Goal: Find specific page/section: Find specific page/section

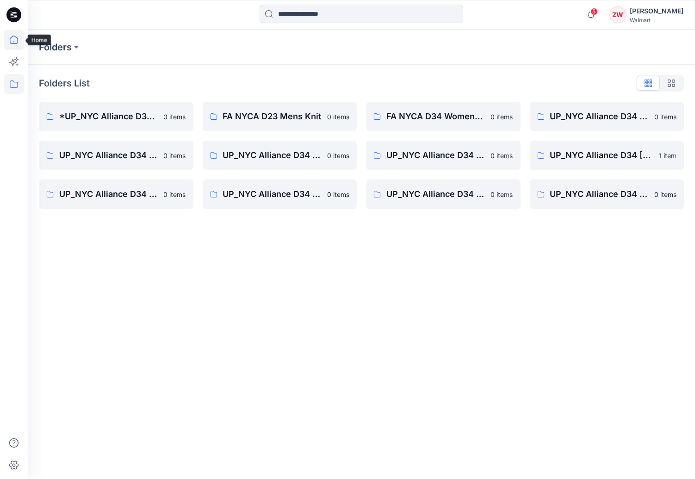
click at [15, 37] on icon at bounding box center [14, 40] width 8 height 8
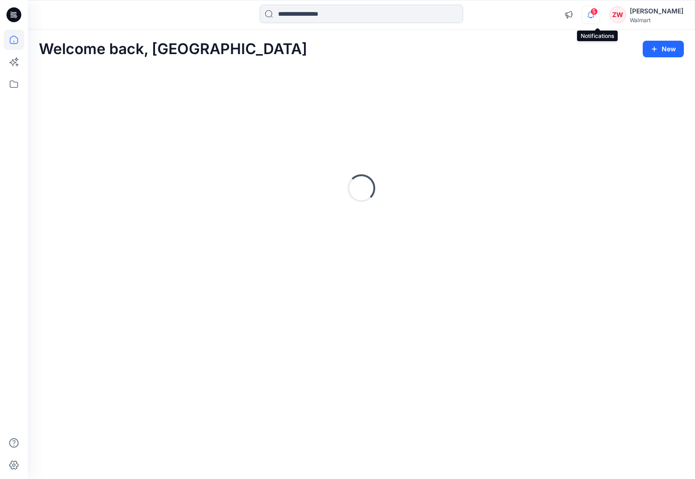
click at [596, 12] on icon "button" at bounding box center [591, 15] width 18 height 19
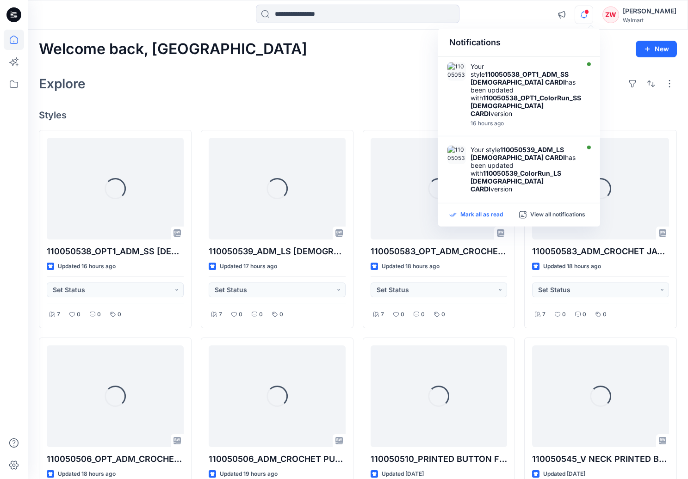
click at [483, 212] on p "Mark all as read" at bounding box center [481, 215] width 43 height 8
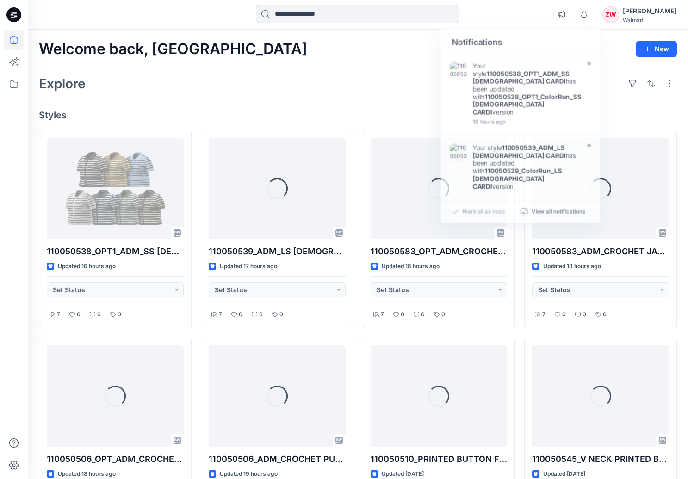
click at [364, 88] on div "Explore" at bounding box center [358, 84] width 638 height 22
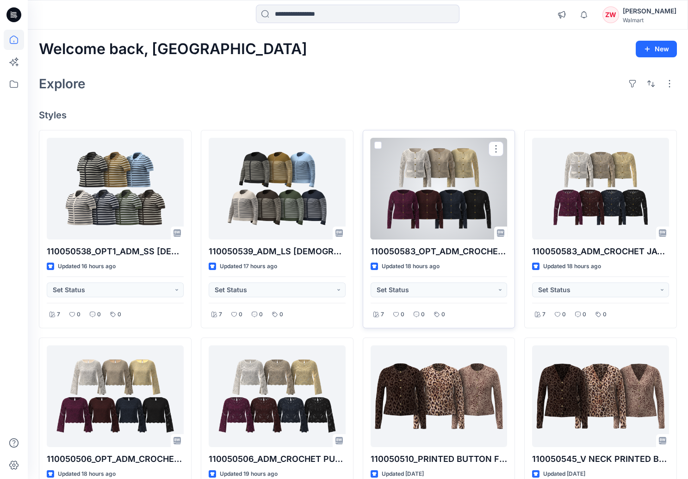
click at [432, 201] on div at bounding box center [439, 189] width 137 height 102
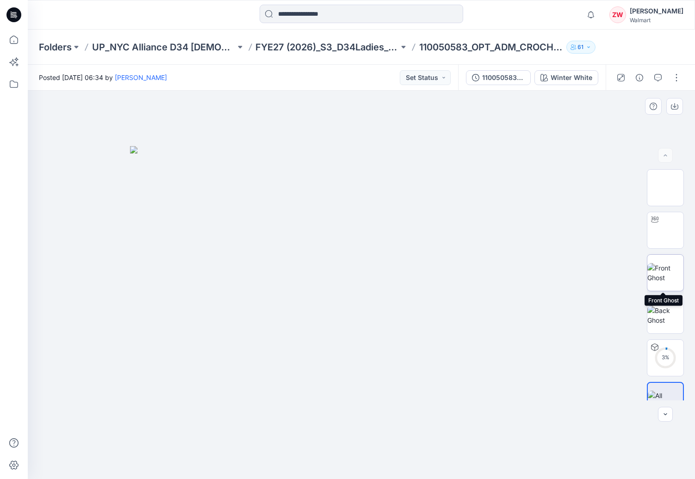
click at [665, 279] on img at bounding box center [665, 272] width 36 height 19
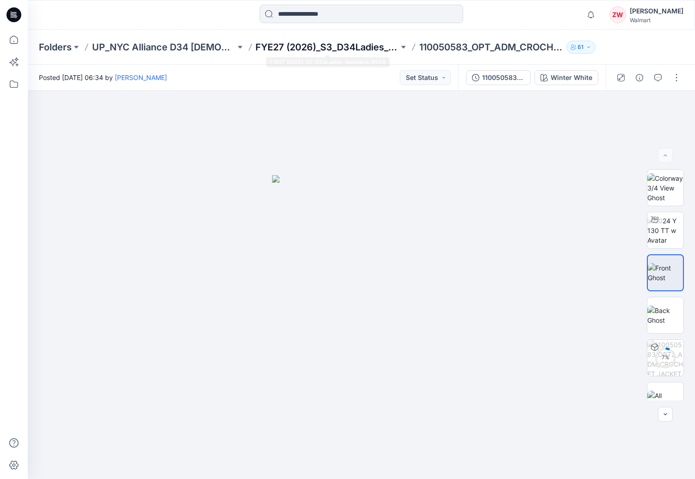
click at [366, 41] on p "FYE27 (2026)_S3_D34Ladies_Sweaters_NYCA" at bounding box center [327, 47] width 143 height 13
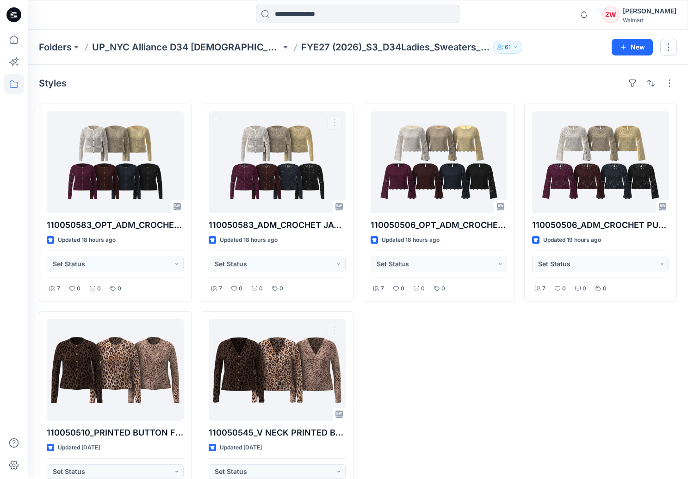
click at [433, 395] on div "110050506_OPT_ADM_CROCHET PULLOVER Updated 18 hours ago Set Status 7 0 0 0" at bounding box center [439, 307] width 153 height 406
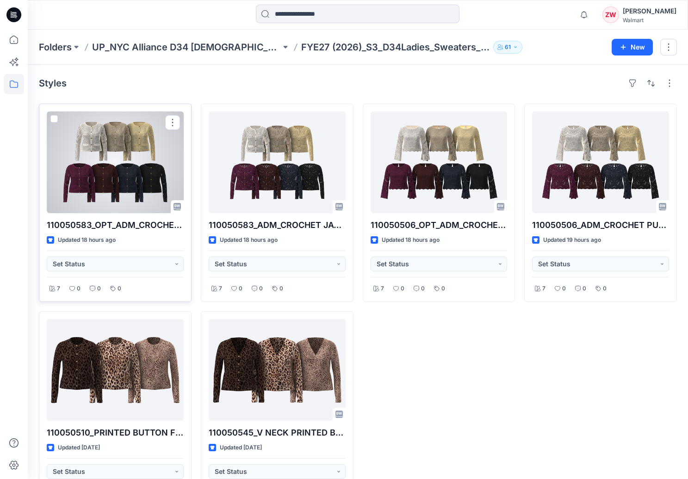
click at [98, 158] on div at bounding box center [115, 163] width 137 height 102
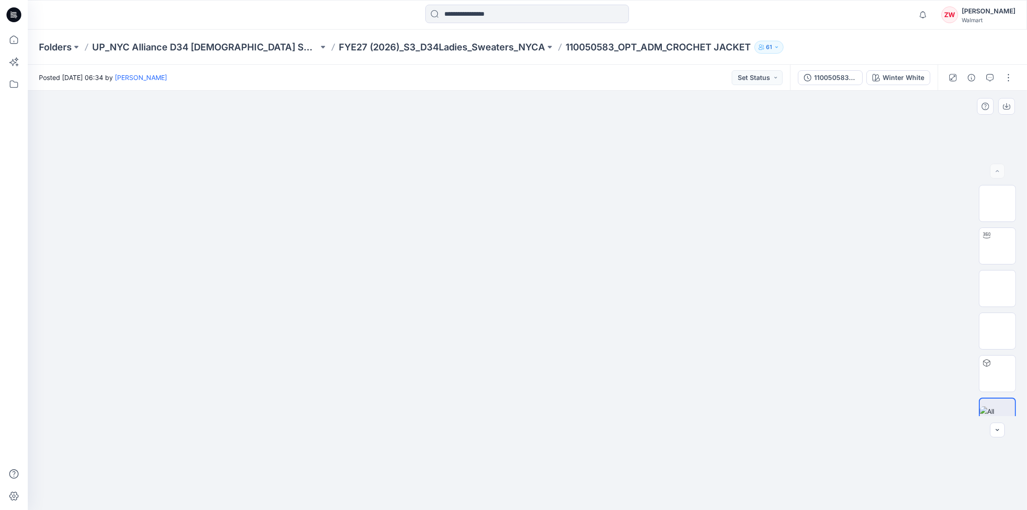
drag, startPoint x: 552, startPoint y: 235, endPoint x: 594, endPoint y: 250, distance: 44.8
click at [594, 162] on img at bounding box center [527, 162] width 463 height 0
click at [609, 162] on img at bounding box center [527, 162] width 463 height 0
click at [695, 106] on button "button" at bounding box center [1006, 106] width 17 height 17
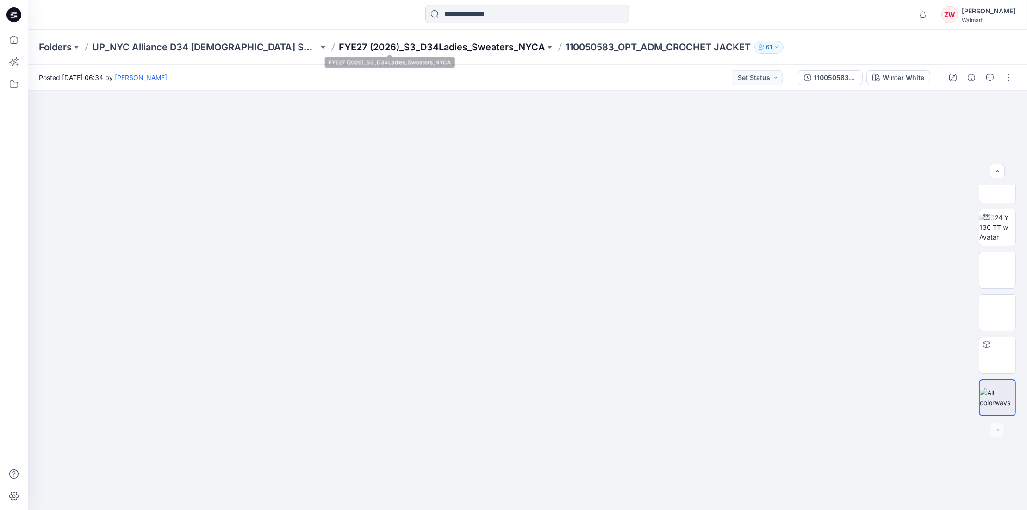
click at [419, 48] on p "FYE27 (2026)_S3_D34Ladies_Sweaters_NYCA" at bounding box center [442, 47] width 206 height 13
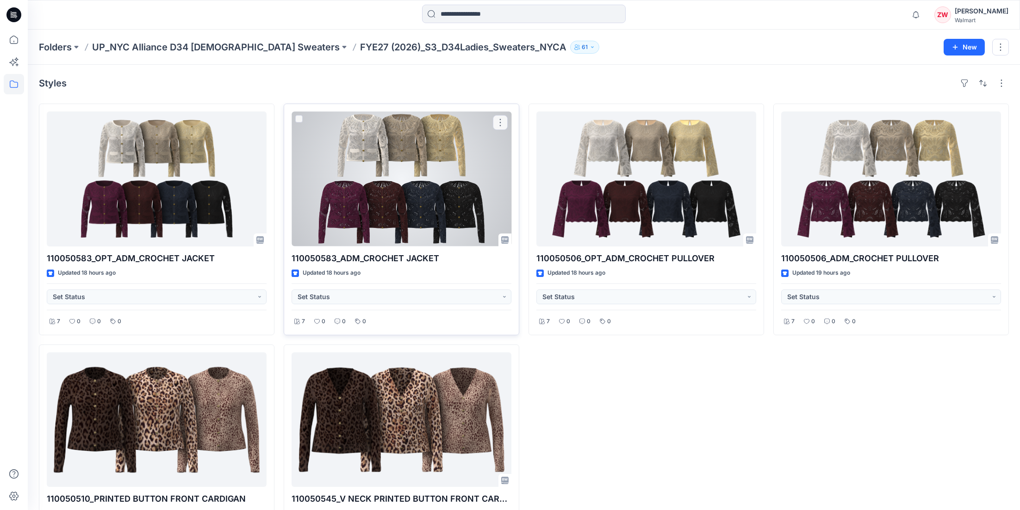
click at [405, 193] on div at bounding box center [401, 179] width 220 height 135
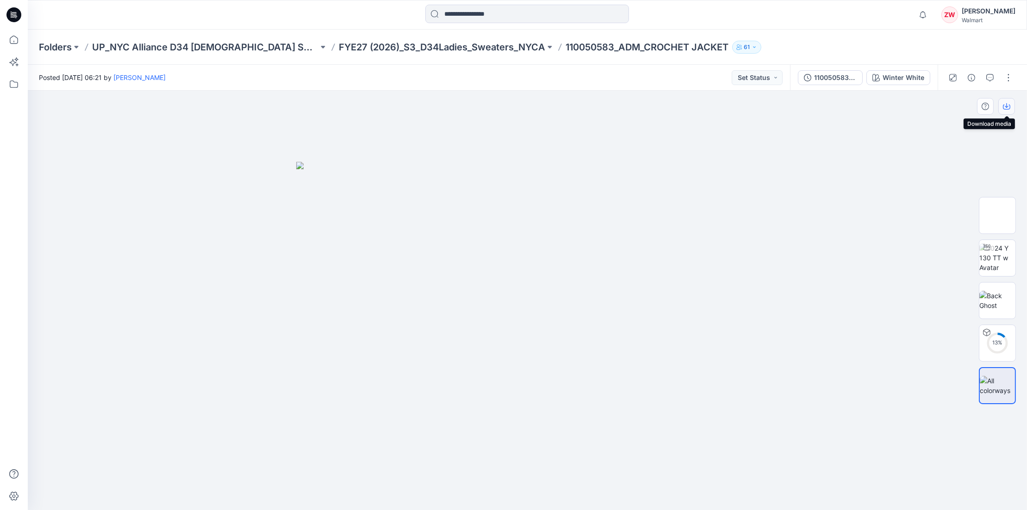
click at [695, 105] on icon "button" at bounding box center [1006, 106] width 7 height 7
click at [426, 39] on div "Folders UP_NYC Alliance D34 [DEMOGRAPHIC_DATA] Sweaters FYE27 (2026)_S3_D34Ladi…" at bounding box center [527, 47] width 999 height 35
click at [425, 45] on p "FYE27 (2026)_S3_D34Ladies_Sweaters_NYCA" at bounding box center [442, 47] width 206 height 13
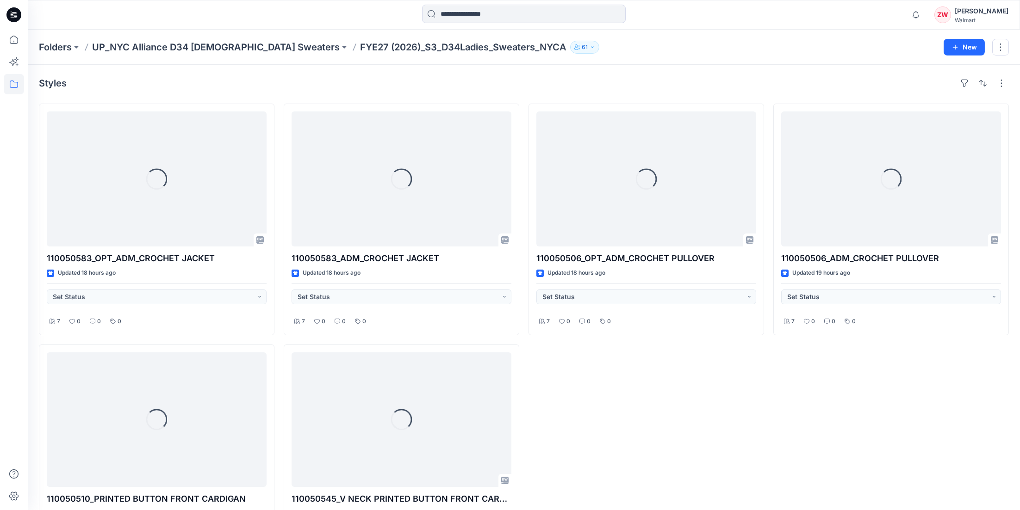
click at [627, 59] on div "Folders UP_NYC Alliance D34 [DEMOGRAPHIC_DATA] Sweaters FYE27 (2026)_S3_D34Ladi…" at bounding box center [524, 47] width 992 height 35
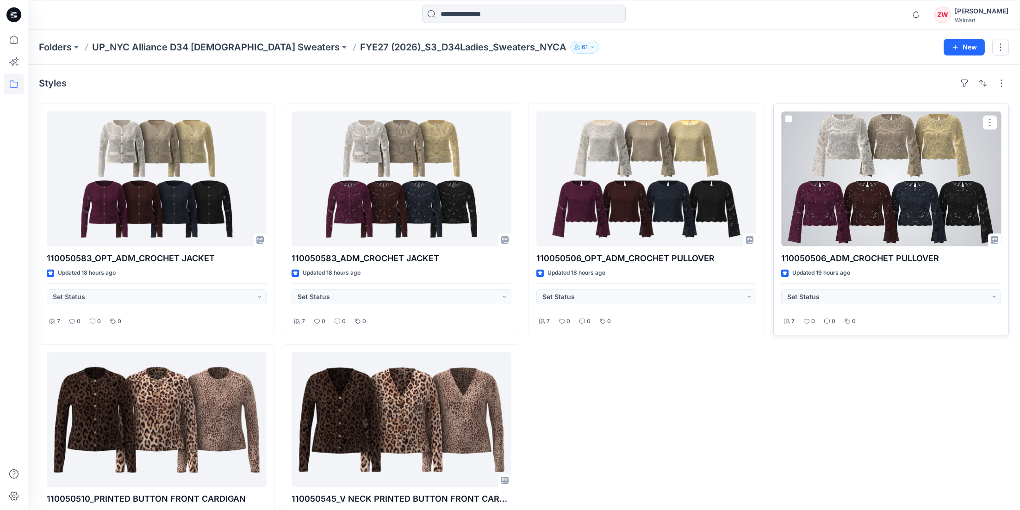
click at [695, 172] on div at bounding box center [891, 179] width 220 height 135
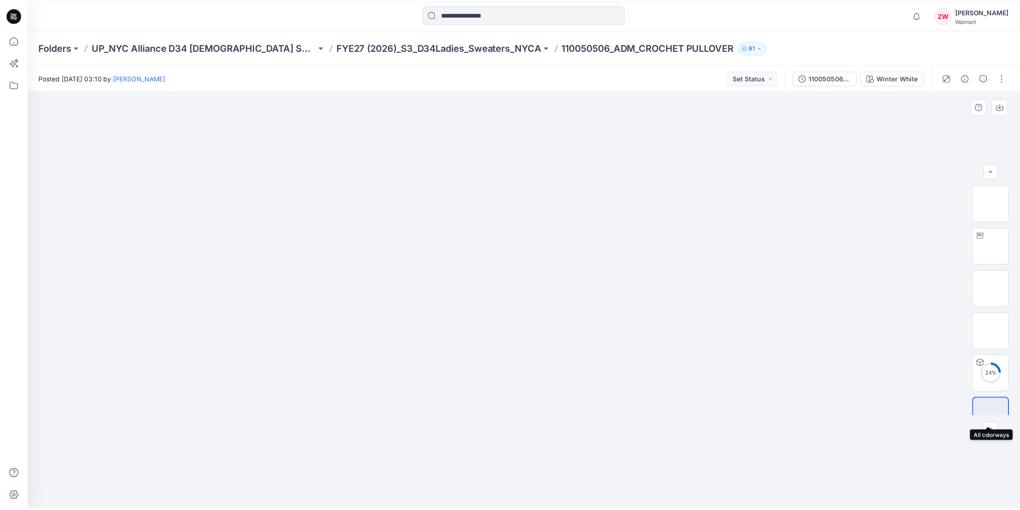
scroll to position [19, 0]
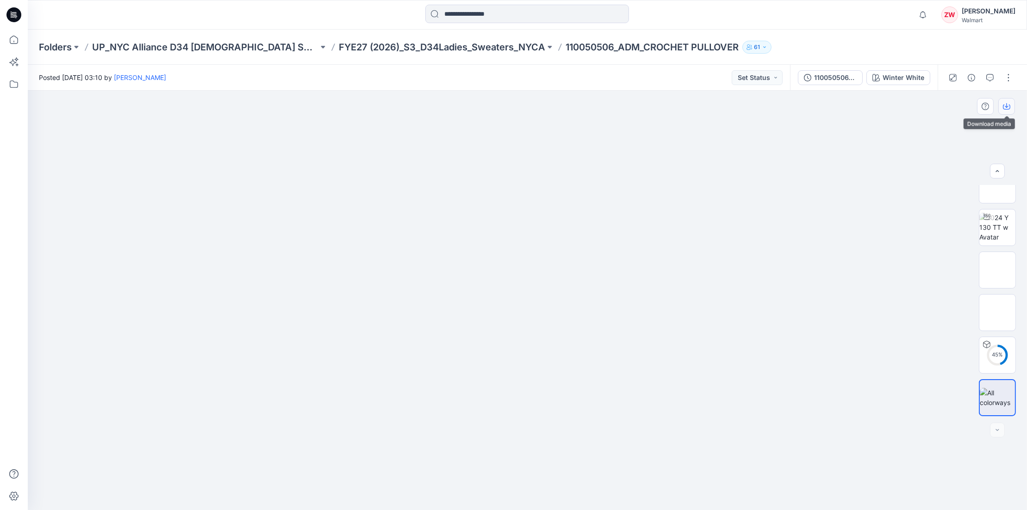
click at [695, 104] on button "button" at bounding box center [1006, 106] width 17 height 17
click at [446, 47] on p "FYE27 (2026)_S3_D34Ladies_Sweaters_NYCA" at bounding box center [442, 47] width 206 height 13
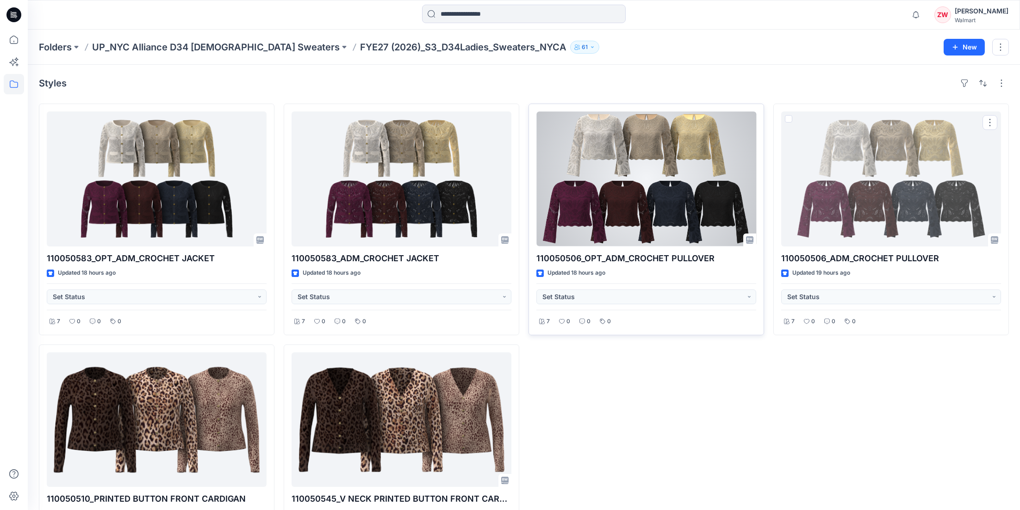
click at [661, 200] on div at bounding box center [646, 179] width 220 height 135
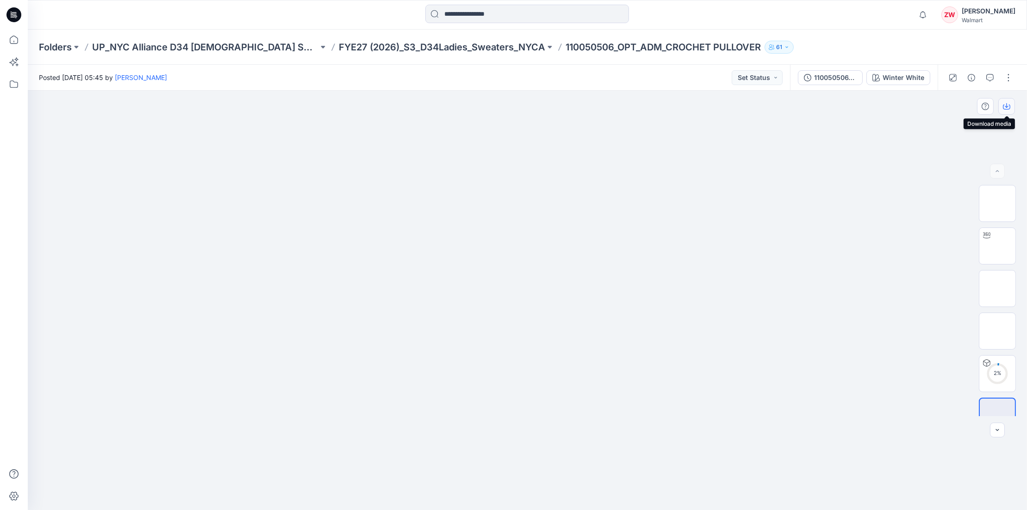
click at [695, 105] on icon "button" at bounding box center [1007, 105] width 4 height 5
click at [438, 43] on p "FYE27 (2026)_S3_D34Ladies_Sweaters_NYCA" at bounding box center [442, 47] width 206 height 13
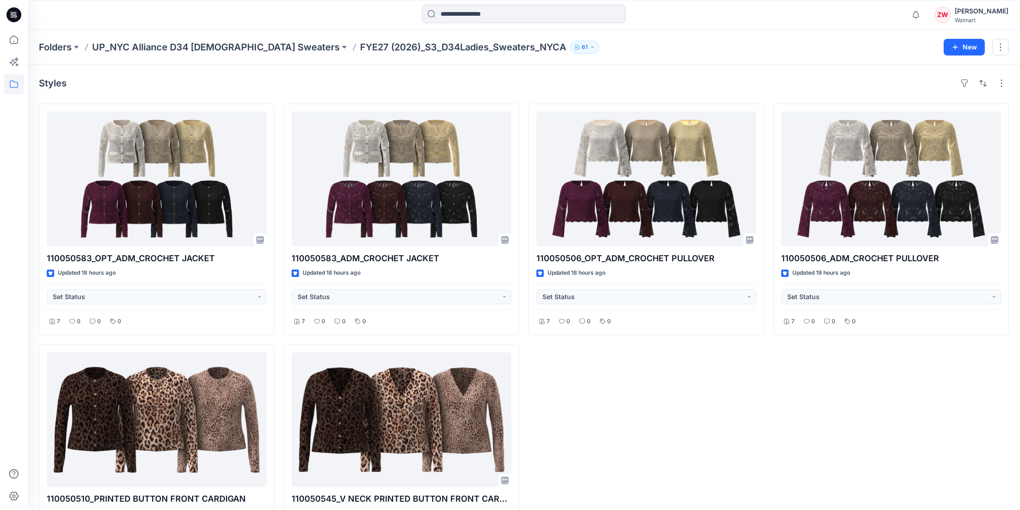
click at [695, 63] on div "Folders UP_NYC Alliance D34 [DEMOGRAPHIC_DATA] Sweaters FYE27 (2026)_S3_D34Ladi…" at bounding box center [524, 47] width 992 height 35
click at [186, 45] on p "UP_NYC Alliance D34 [DEMOGRAPHIC_DATA] Sweaters" at bounding box center [216, 47] width 248 height 13
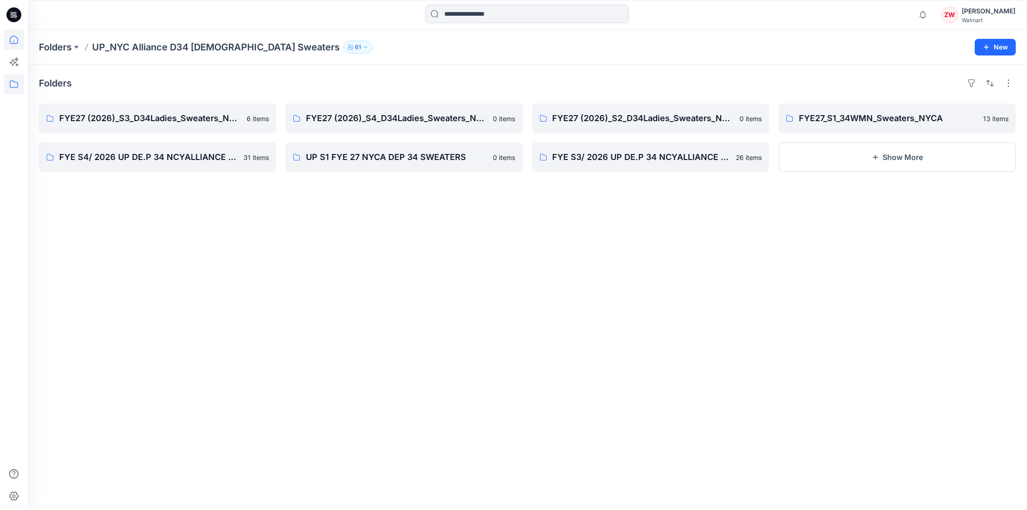
click at [23, 41] on icon at bounding box center [14, 40] width 20 height 20
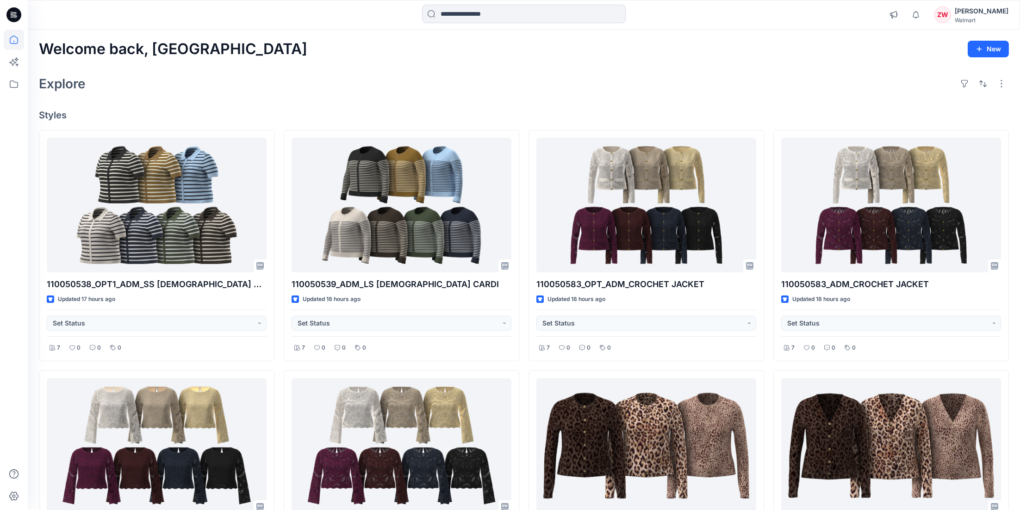
click at [742, 78] on div "Explore" at bounding box center [524, 84] width 970 height 22
click at [857, 77] on div "Explore" at bounding box center [524, 84] width 970 height 22
click at [663, 54] on div "Welcome back, Zhonglin New" at bounding box center [524, 49] width 970 height 17
click at [361, 91] on div "Explore" at bounding box center [524, 84] width 970 height 22
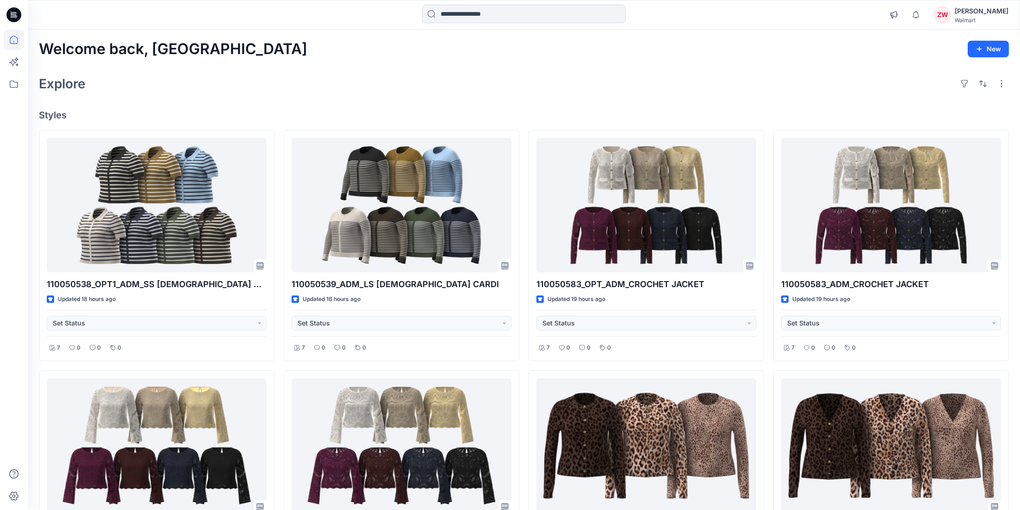
click at [439, 73] on div "Explore" at bounding box center [524, 84] width 970 height 22
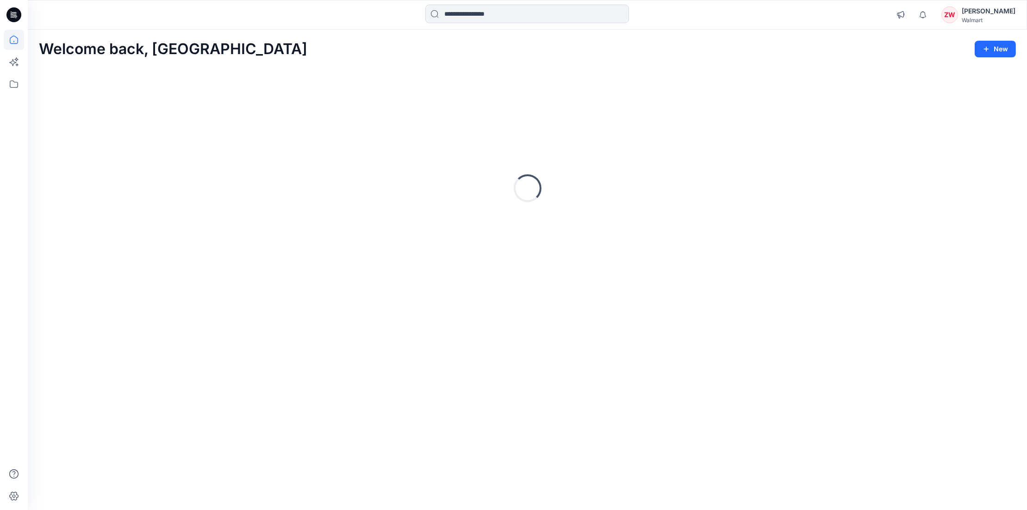
click at [813, 81] on div "Loading..." at bounding box center [527, 188] width 977 height 231
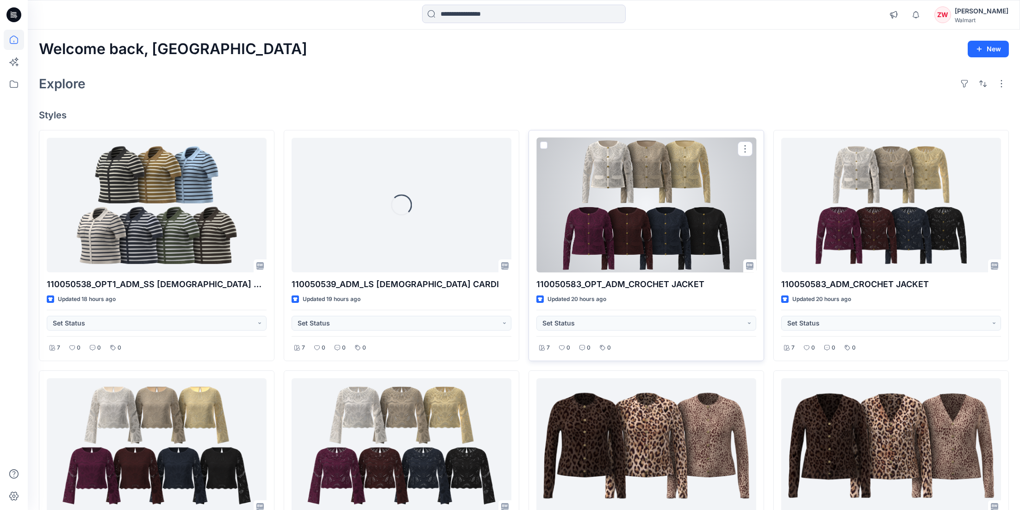
click at [651, 193] on div at bounding box center [646, 205] width 220 height 135
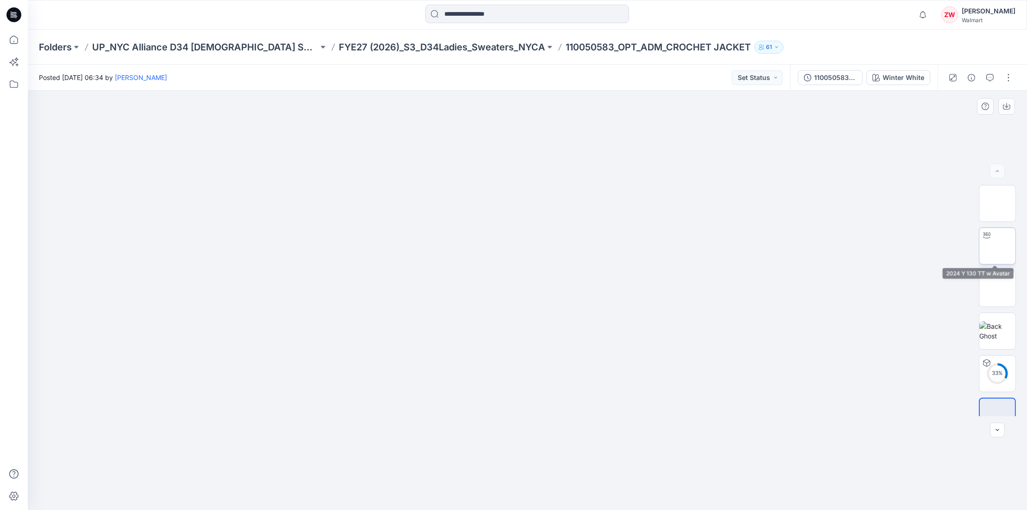
click at [997, 246] on img at bounding box center [997, 246] width 0 height 0
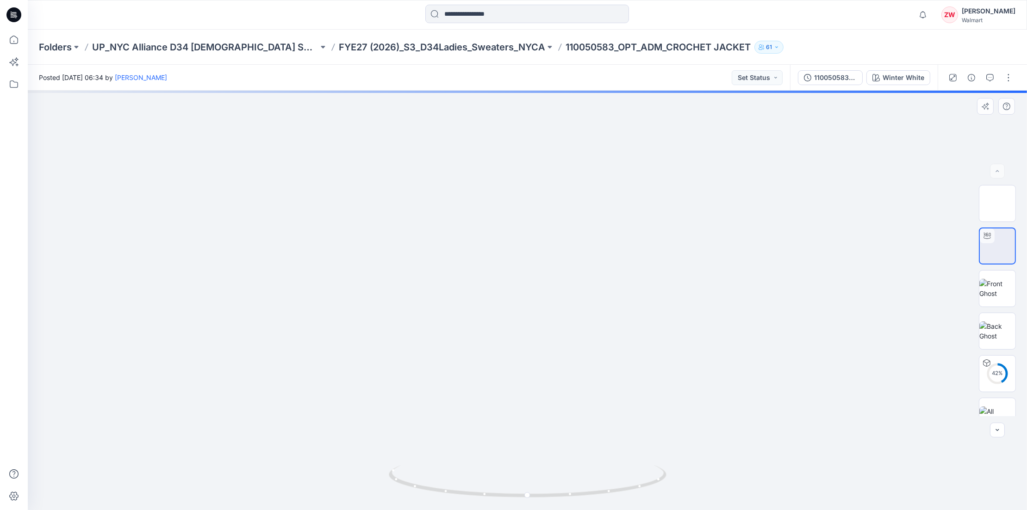
drag, startPoint x: 558, startPoint y: 227, endPoint x: 566, endPoint y: 215, distance: 15.3
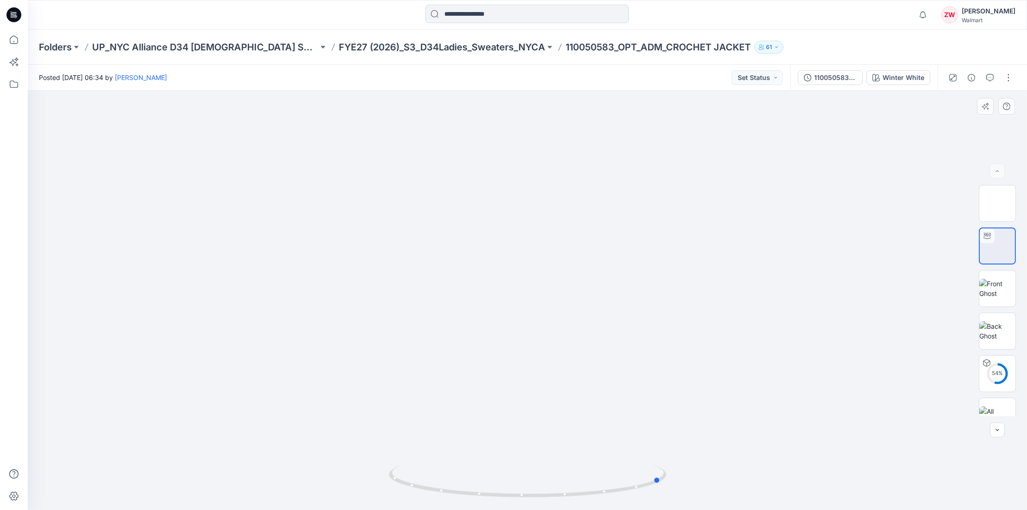
drag, startPoint x: 647, startPoint y: 489, endPoint x: 781, endPoint y: 481, distance: 134.4
click at [781, 481] on div at bounding box center [527, 301] width 999 height 420
drag, startPoint x: 524, startPoint y: 497, endPoint x: 619, endPoint y: 483, distance: 95.9
click at [619, 483] on icon at bounding box center [529, 482] width 280 height 35
drag, startPoint x: 539, startPoint y: 493, endPoint x: 613, endPoint y: 476, distance: 76.1
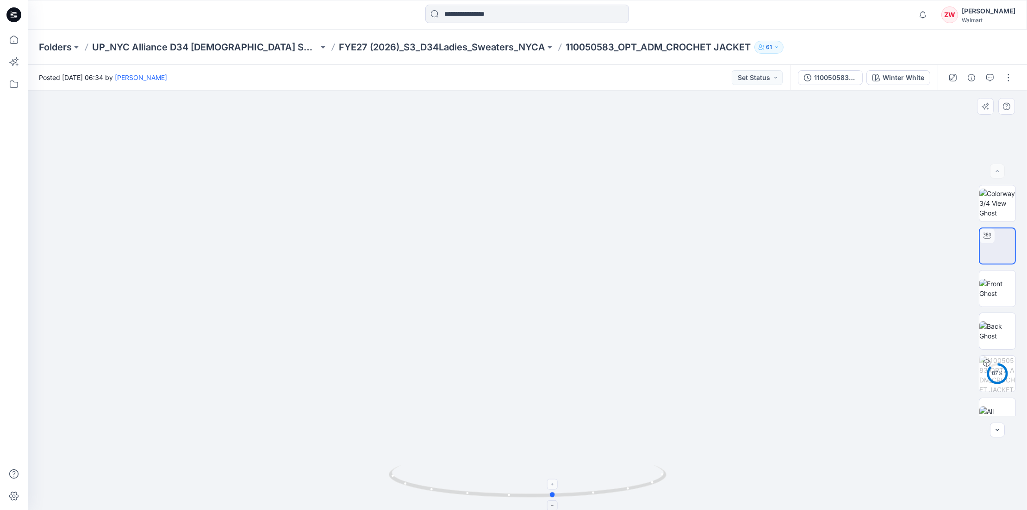
click at [613, 476] on icon at bounding box center [529, 482] width 280 height 35
click at [454, 49] on p "FYE27 (2026)_S3_D34Ladies_Sweaters_NYCA" at bounding box center [442, 47] width 206 height 13
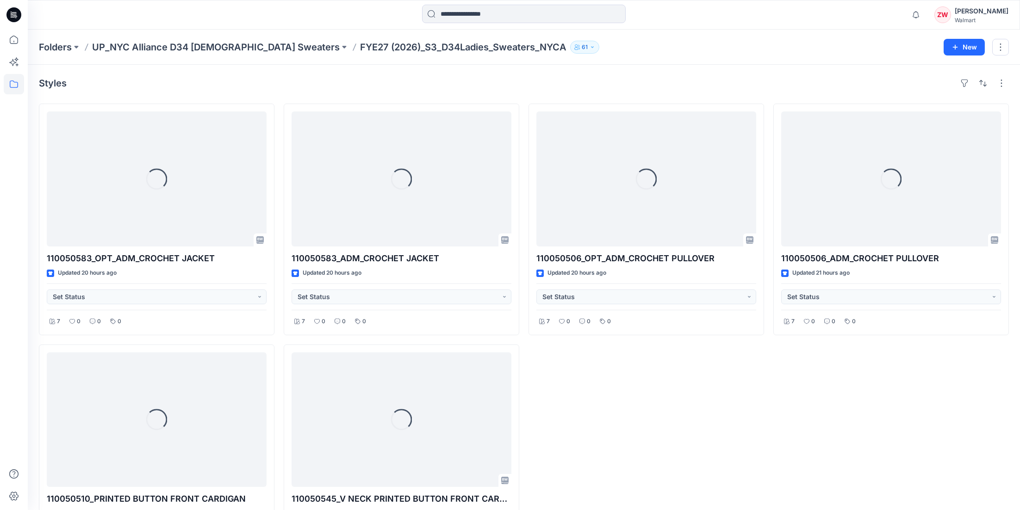
click at [612, 32] on div "Folders UP_NYC Alliance D34 [DEMOGRAPHIC_DATA] Sweaters FYE27 (2026)_S3_D34Ladi…" at bounding box center [524, 47] width 992 height 35
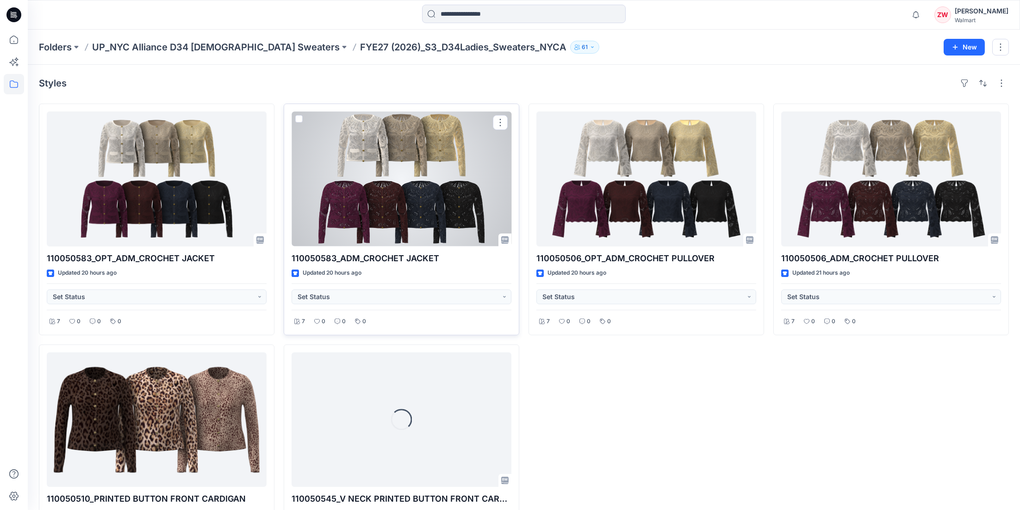
click at [411, 164] on div at bounding box center [401, 179] width 220 height 135
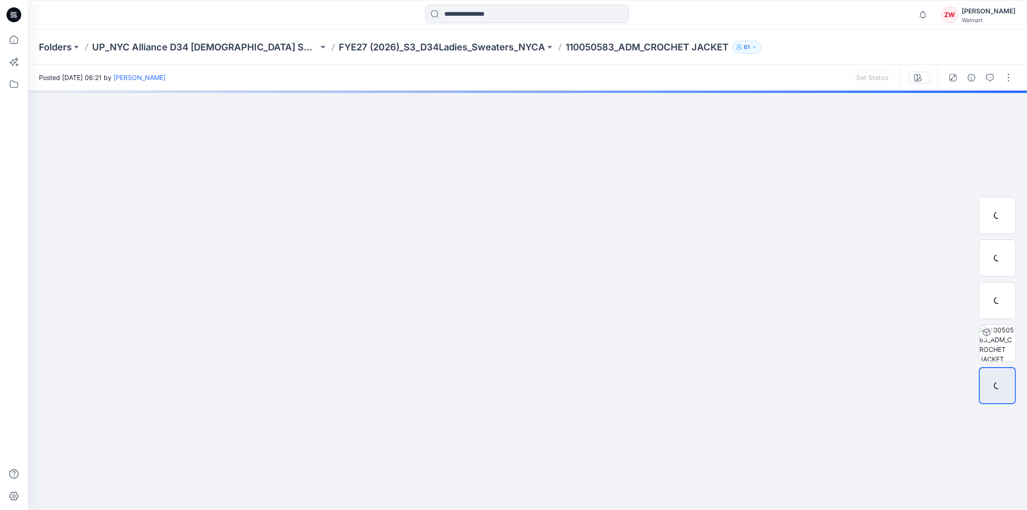
click at [678, 44] on div "Folders UP_NYC Alliance D34 [DEMOGRAPHIC_DATA] Sweaters FYE27 (2026)_S3_D34Ladi…" at bounding box center [491, 47] width 905 height 13
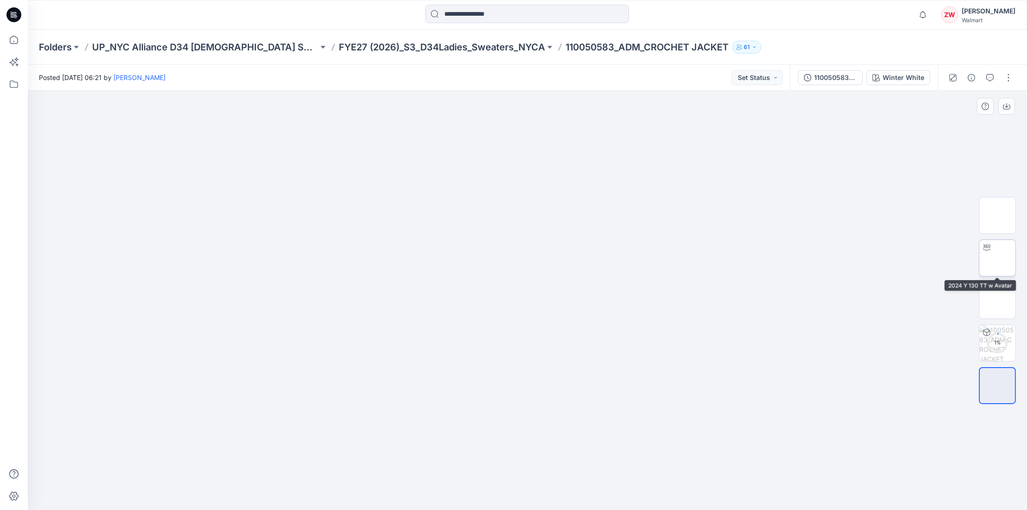
click at [997, 258] on img at bounding box center [997, 258] width 0 height 0
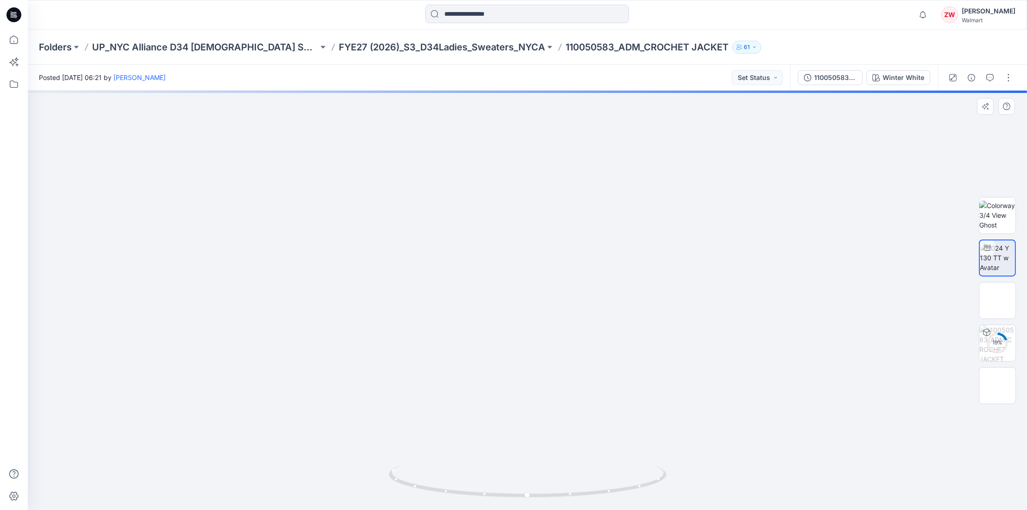
drag, startPoint x: 587, startPoint y: 319, endPoint x: 584, endPoint y: 310, distance: 9.7
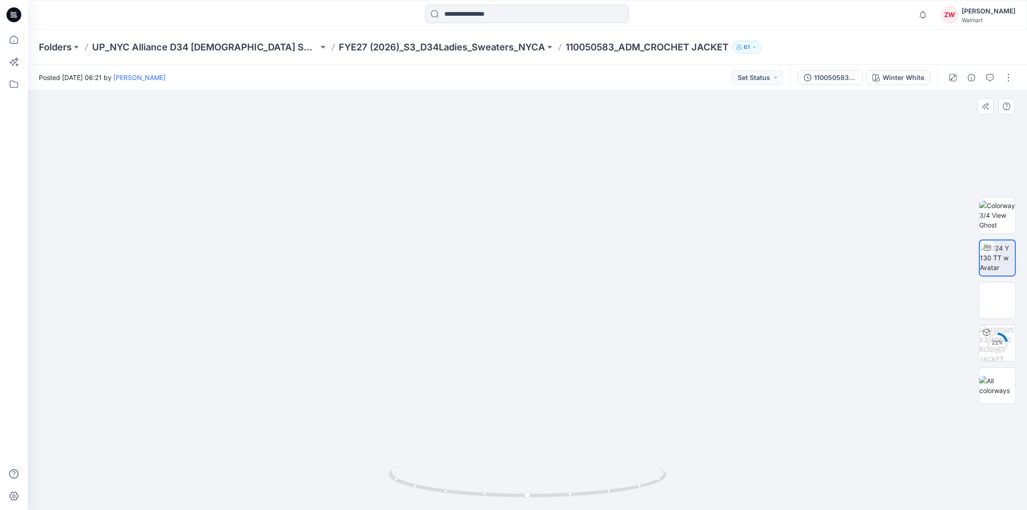
drag, startPoint x: 585, startPoint y: 295, endPoint x: 583, endPoint y: 276, distance: 19.6
drag, startPoint x: 636, startPoint y: 486, endPoint x: 523, endPoint y: 492, distance: 113.1
click at [523, 492] on icon at bounding box center [529, 482] width 280 height 35
drag, startPoint x: 542, startPoint y: 378, endPoint x: 542, endPoint y: 434, distance: 56.5
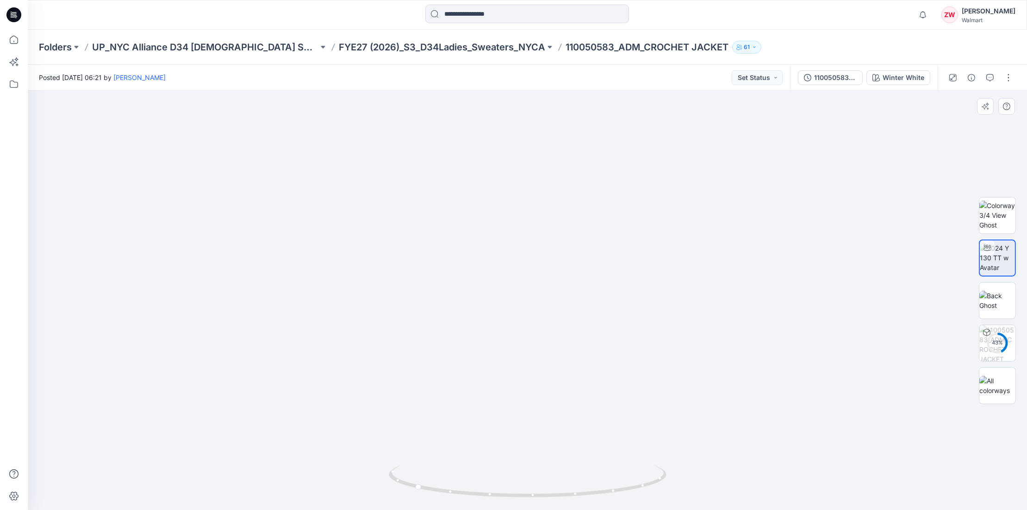
drag, startPoint x: 546, startPoint y: 400, endPoint x: 546, endPoint y: 405, distance: 5.1
drag, startPoint x: 608, startPoint y: 491, endPoint x: 468, endPoint y: 496, distance: 139.8
click at [468, 496] on icon at bounding box center [529, 482] width 280 height 35
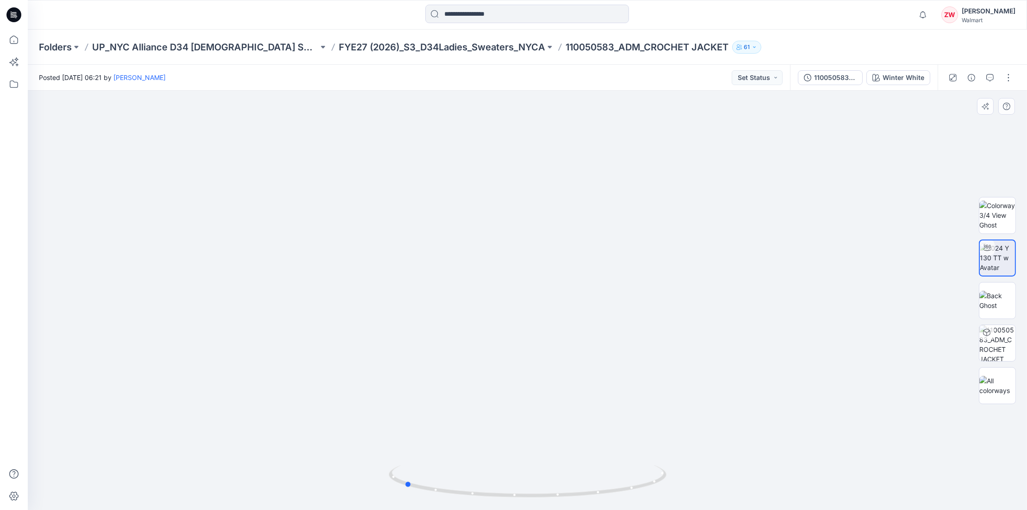
drag, startPoint x: 646, startPoint y: 486, endPoint x: 497, endPoint y: 447, distance: 153.5
click at [497, 447] on div at bounding box center [527, 301] width 999 height 420
drag, startPoint x: 653, startPoint y: 405, endPoint x: 643, endPoint y: 277, distance: 128.6
drag, startPoint x: 529, startPoint y: 341, endPoint x: 528, endPoint y: 384, distance: 42.6
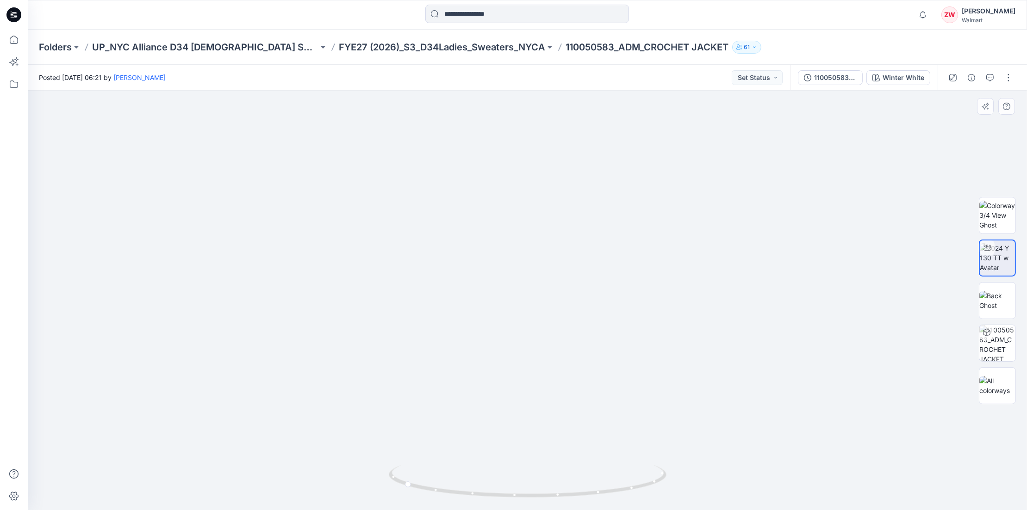
drag, startPoint x: 530, startPoint y: 331, endPoint x: 552, endPoint y: 406, distance: 78.3
drag, startPoint x: 553, startPoint y: 386, endPoint x: 549, endPoint y: 410, distance: 24.4
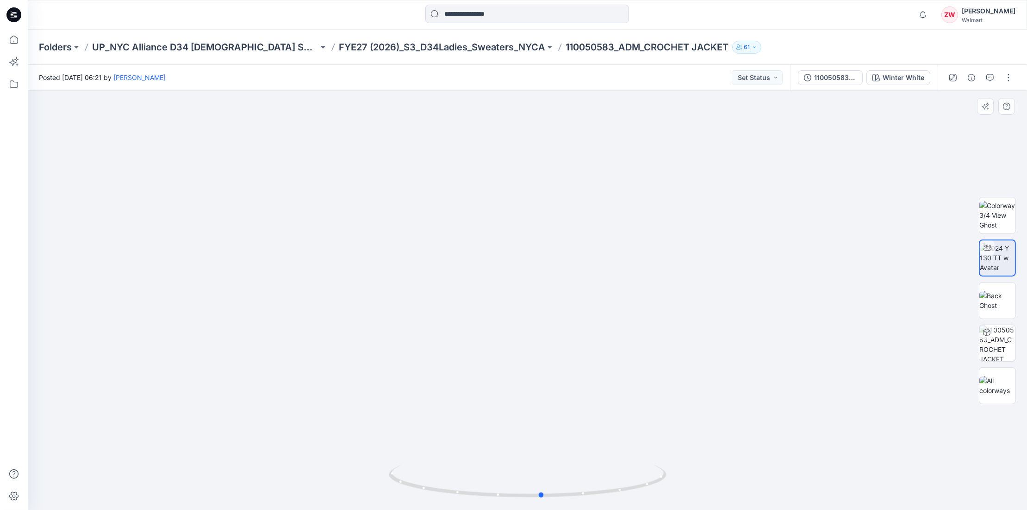
drag, startPoint x: 543, startPoint y: 501, endPoint x: 681, endPoint y: 484, distance: 138.9
click at [681, 484] on div at bounding box center [527, 301] width 999 height 420
click at [919, 75] on div "Winter White" at bounding box center [903, 78] width 42 height 10
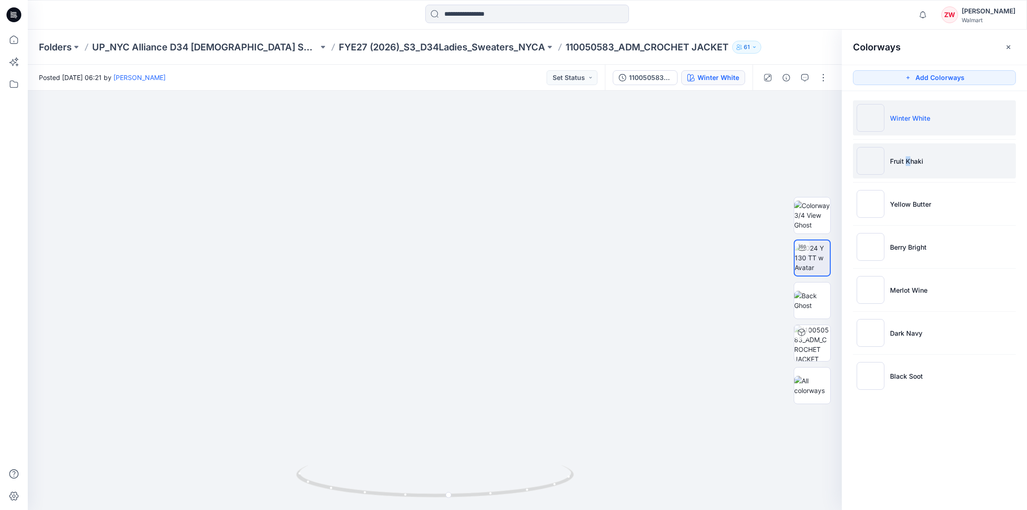
click at [907, 164] on p "Fruit Khaki" at bounding box center [906, 161] width 33 height 10
drag, startPoint x: 907, startPoint y: 164, endPoint x: 942, endPoint y: 165, distance: 34.3
click at [942, 165] on li "Fruit Khaki" at bounding box center [934, 160] width 163 height 35
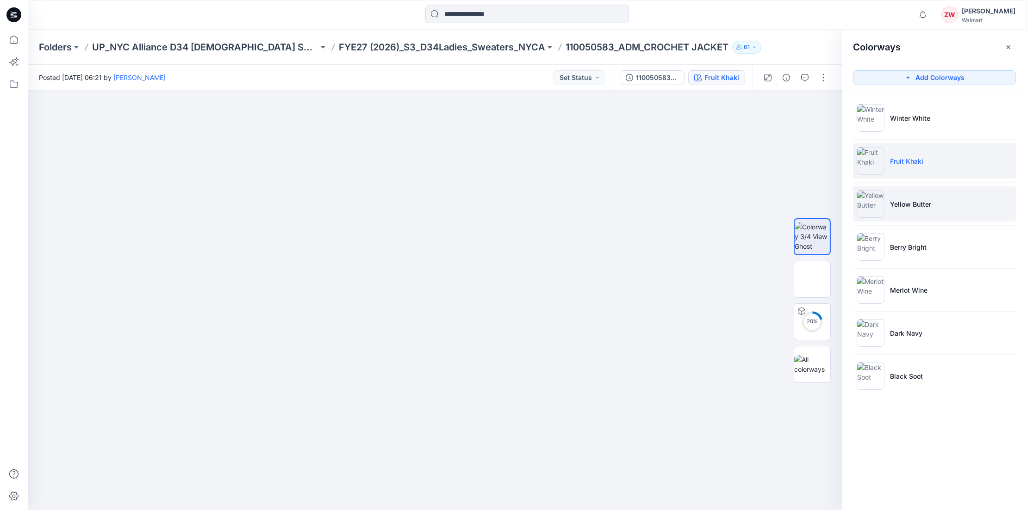
click at [927, 216] on li "Yellow Butter" at bounding box center [934, 203] width 163 height 35
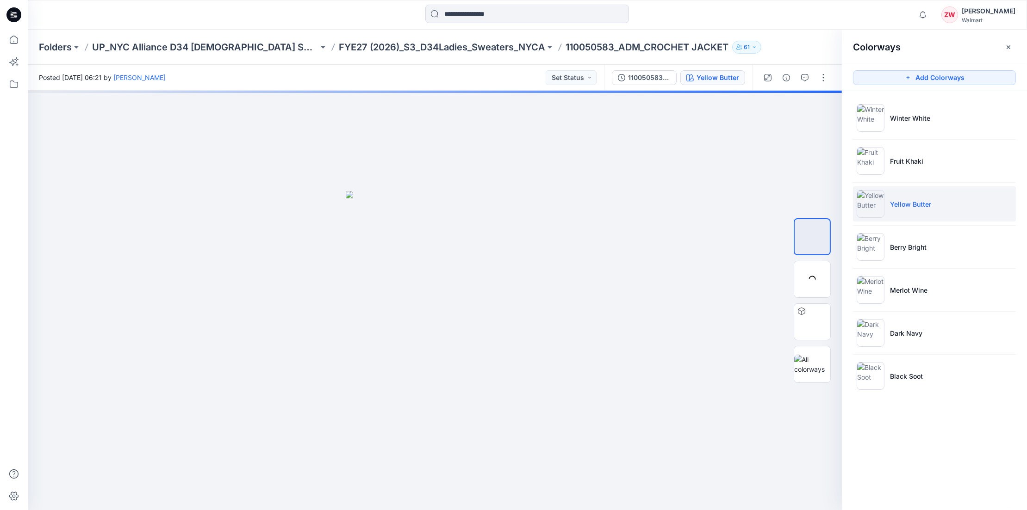
click at [919, 200] on p "Yellow Butter" at bounding box center [910, 204] width 41 height 10
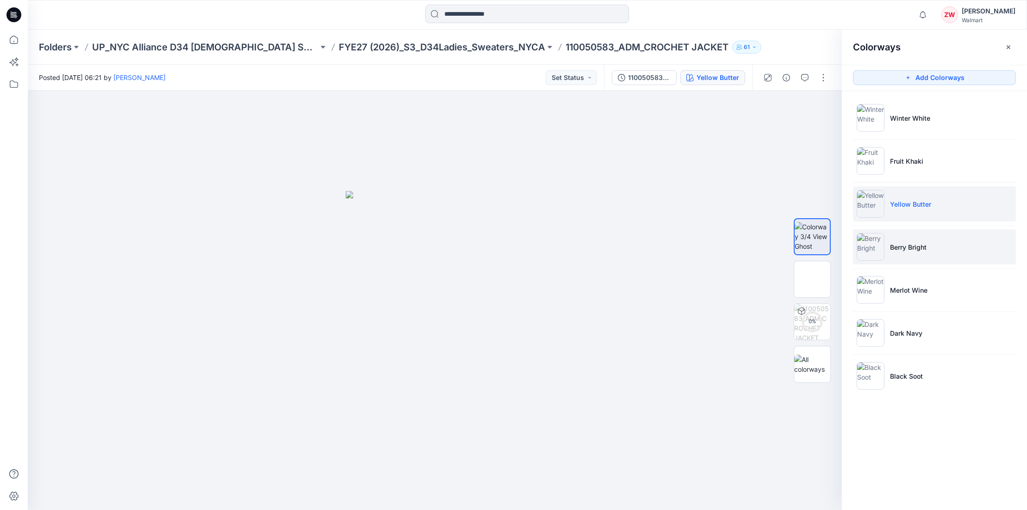
click at [923, 248] on p "Berry Bright" at bounding box center [908, 247] width 37 height 10
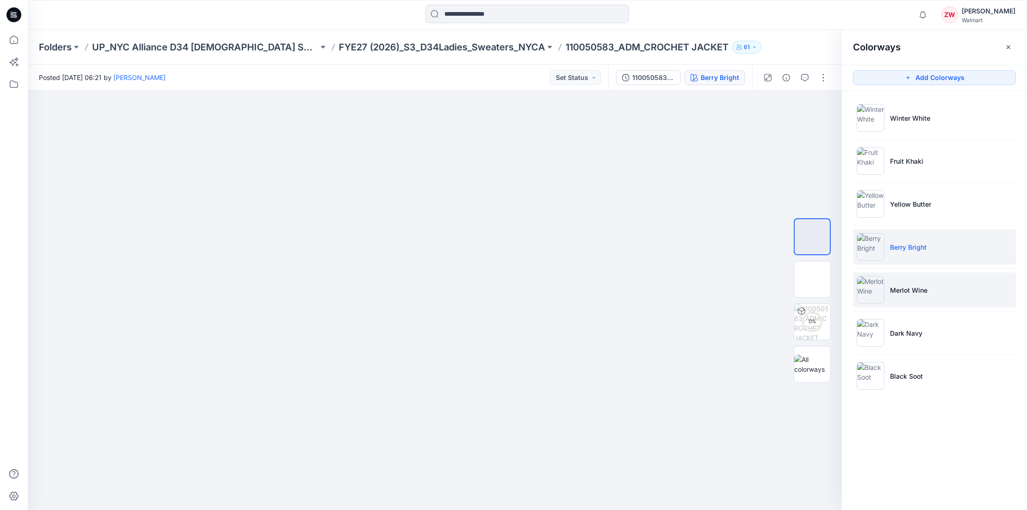
click at [910, 287] on p "Merlot Wine" at bounding box center [908, 290] width 37 height 10
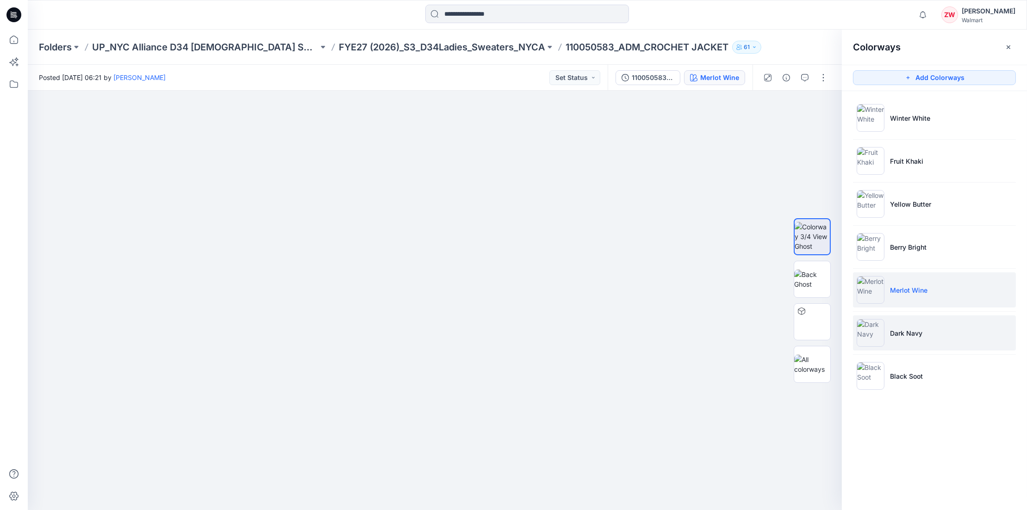
click at [899, 333] on p "Dark Navy" at bounding box center [906, 334] width 32 height 10
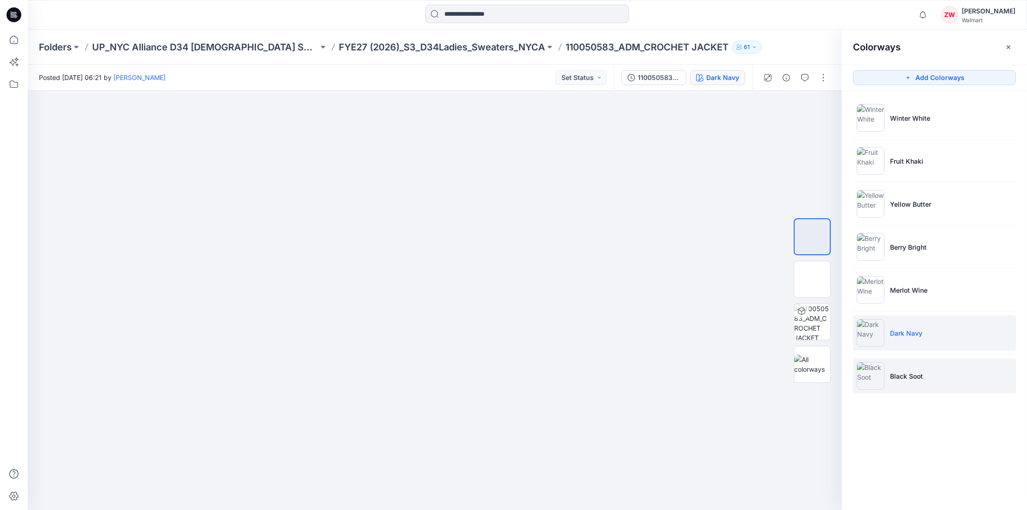
click at [895, 374] on p "Black Soot" at bounding box center [906, 377] width 33 height 10
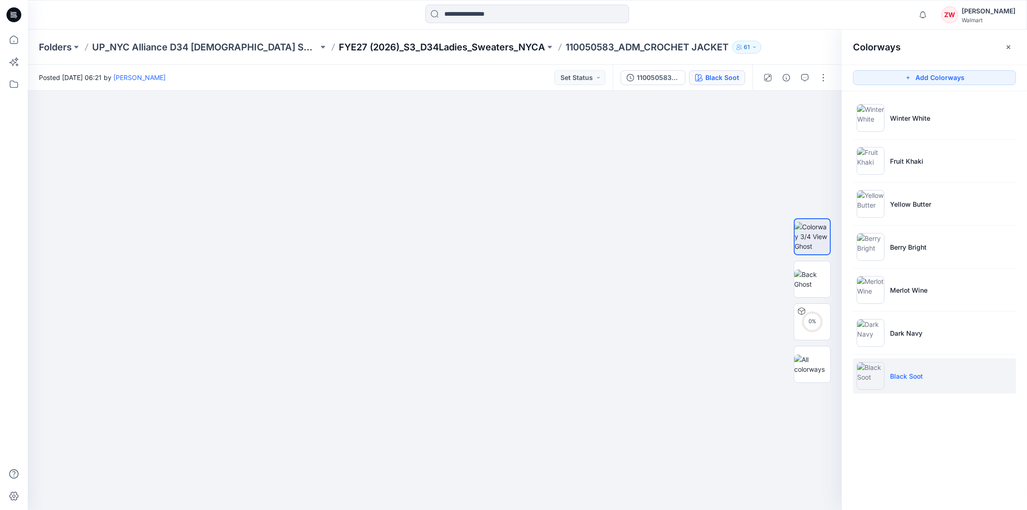
click at [424, 47] on p "FYE27 (2026)_S3_D34Ladies_Sweaters_NYCA" at bounding box center [442, 47] width 206 height 13
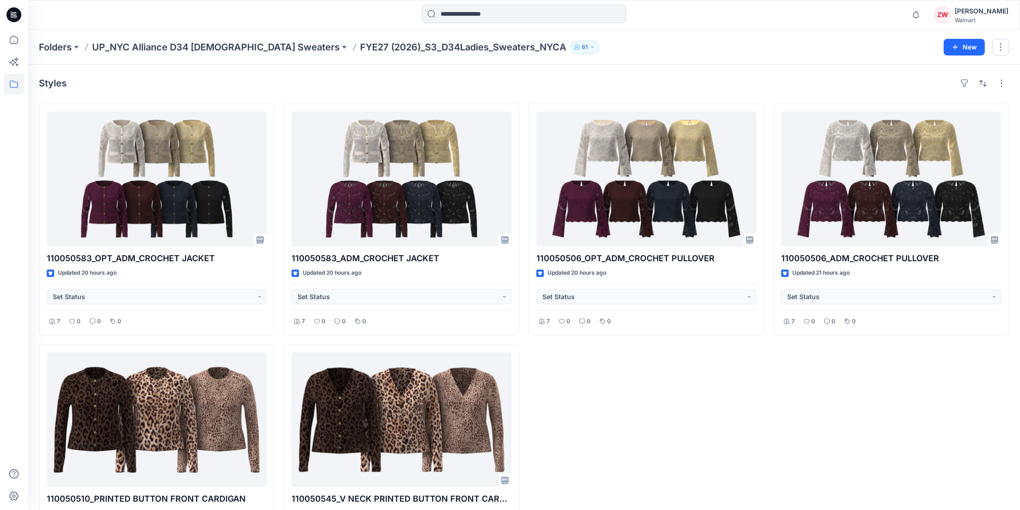
click at [773, 54] on div "Folders UP_NYC Alliance D34 [DEMOGRAPHIC_DATA] Sweaters FYE27 (2026)_S3_D34Ladi…" at bounding box center [524, 47] width 992 height 35
click at [16, 38] on icon at bounding box center [14, 40] width 20 height 20
